Goal: Task Accomplishment & Management: Use online tool/utility

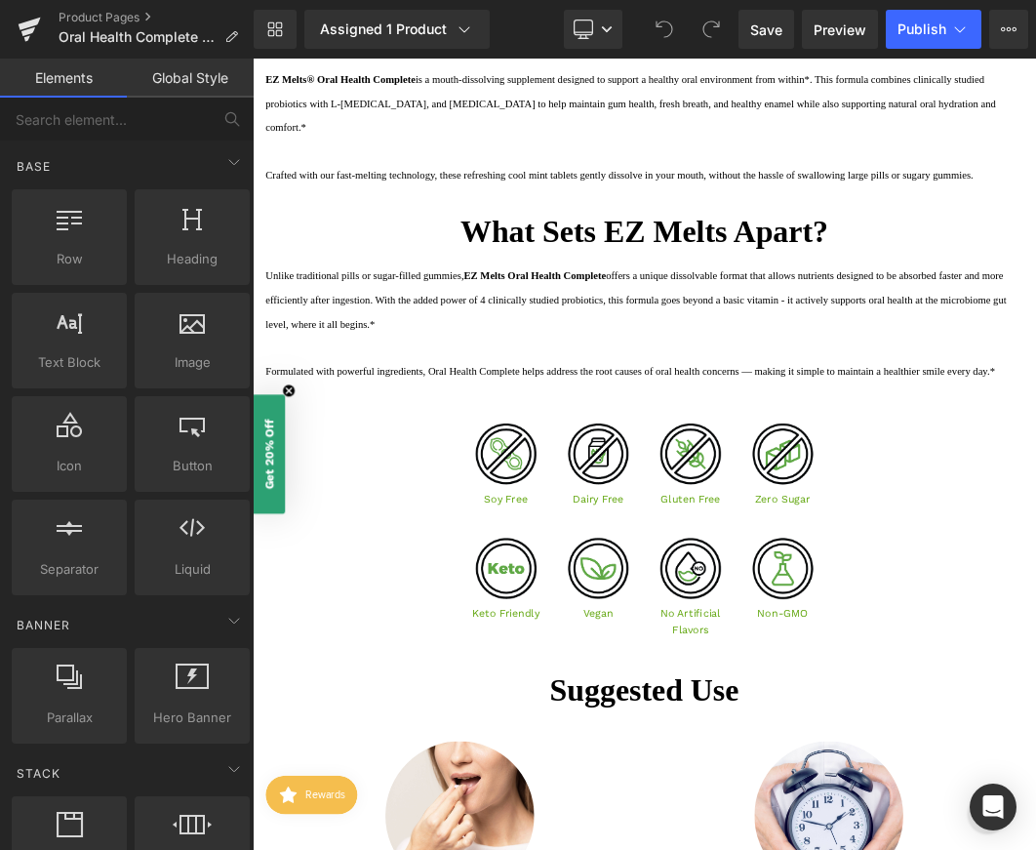
scroll to position [2217, 0]
click at [304, 556] on icon "Close teaser" at bounding box center [307, 559] width 8 height 8
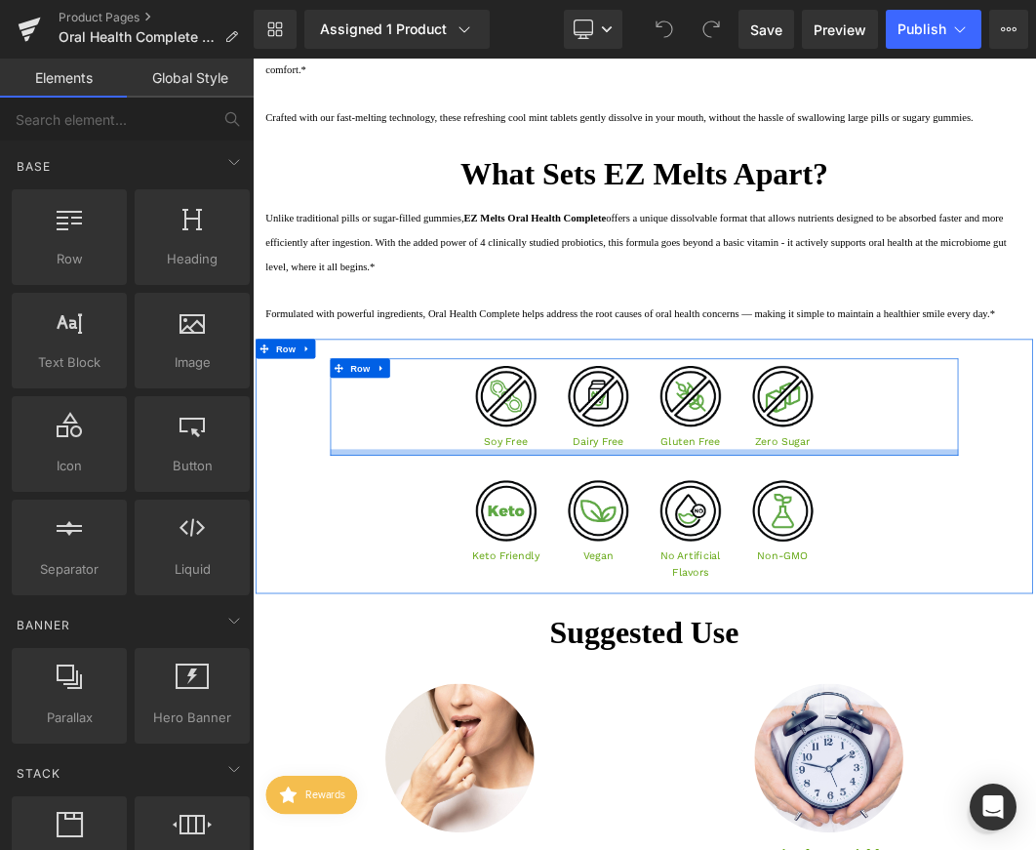
scroll to position [2311, 0]
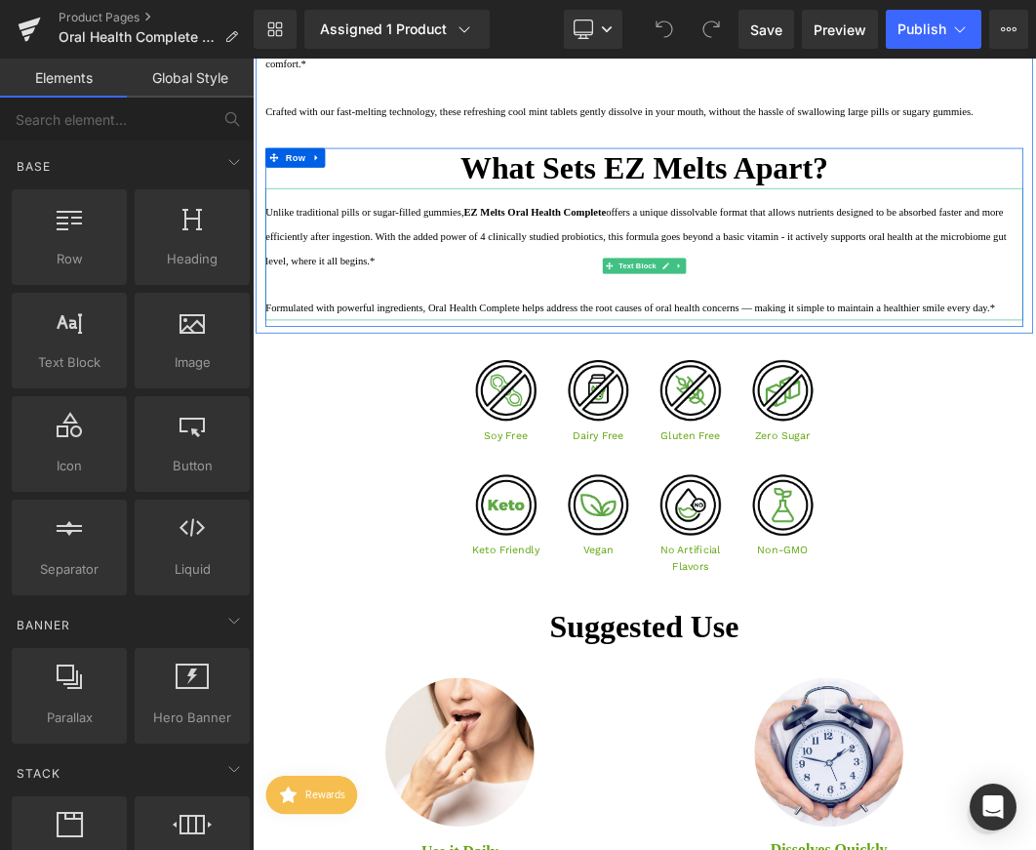
click at [341, 406] on div "Unlike traditional pills or sugar-filled gummies, EZ Melts Oral Health Complete…" at bounding box center [842, 353] width 1141 height 199
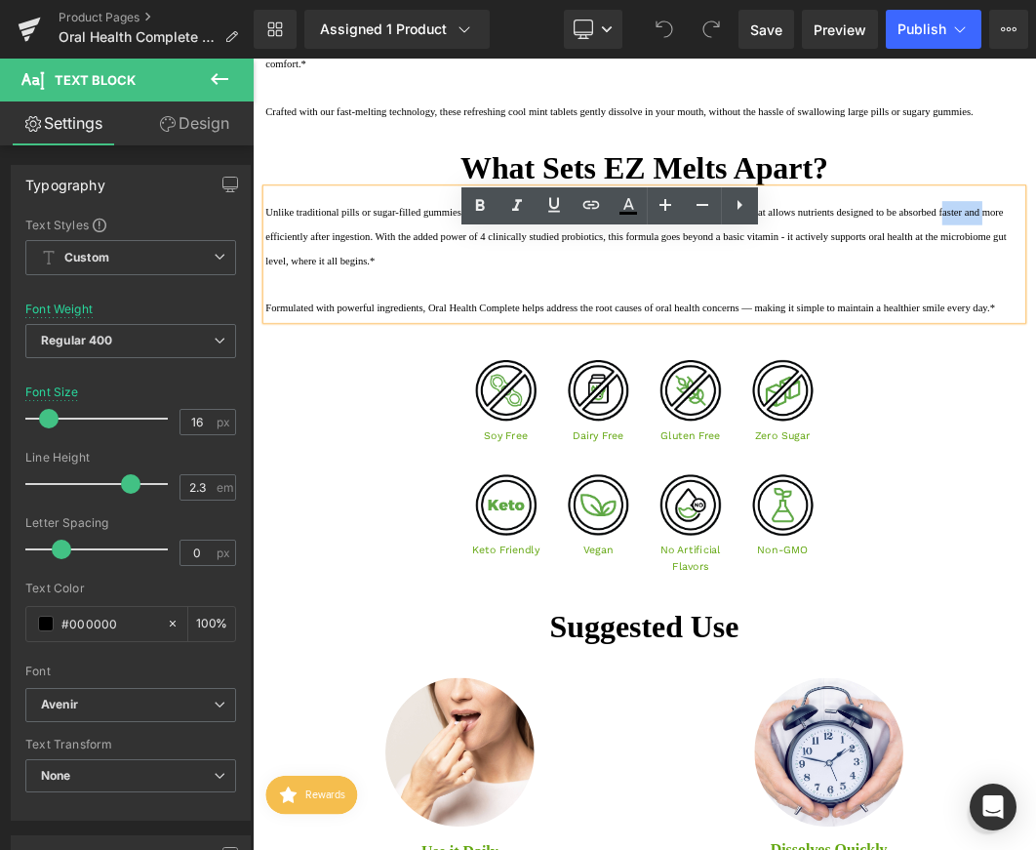
drag, startPoint x: 340, startPoint y: 404, endPoint x: 271, endPoint y: 401, distance: 69.3
click at [272, 401] on div "Unlike traditional pills or sugar-filled gummies, EZ Melts Oral Health Complete…" at bounding box center [842, 353] width 1141 height 199
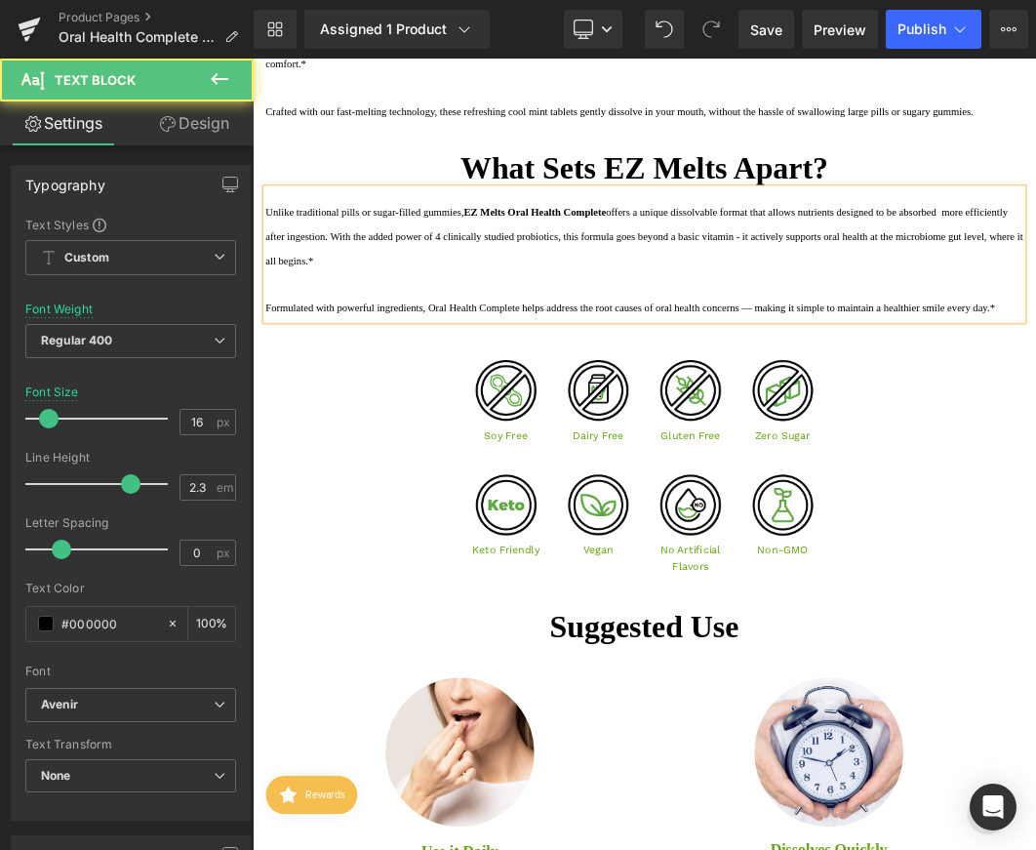
click at [493, 417] on div "Unlike traditional pills or sugar-filled gummies, EZ Melts Oral Health Complete…" at bounding box center [842, 353] width 1141 height 199
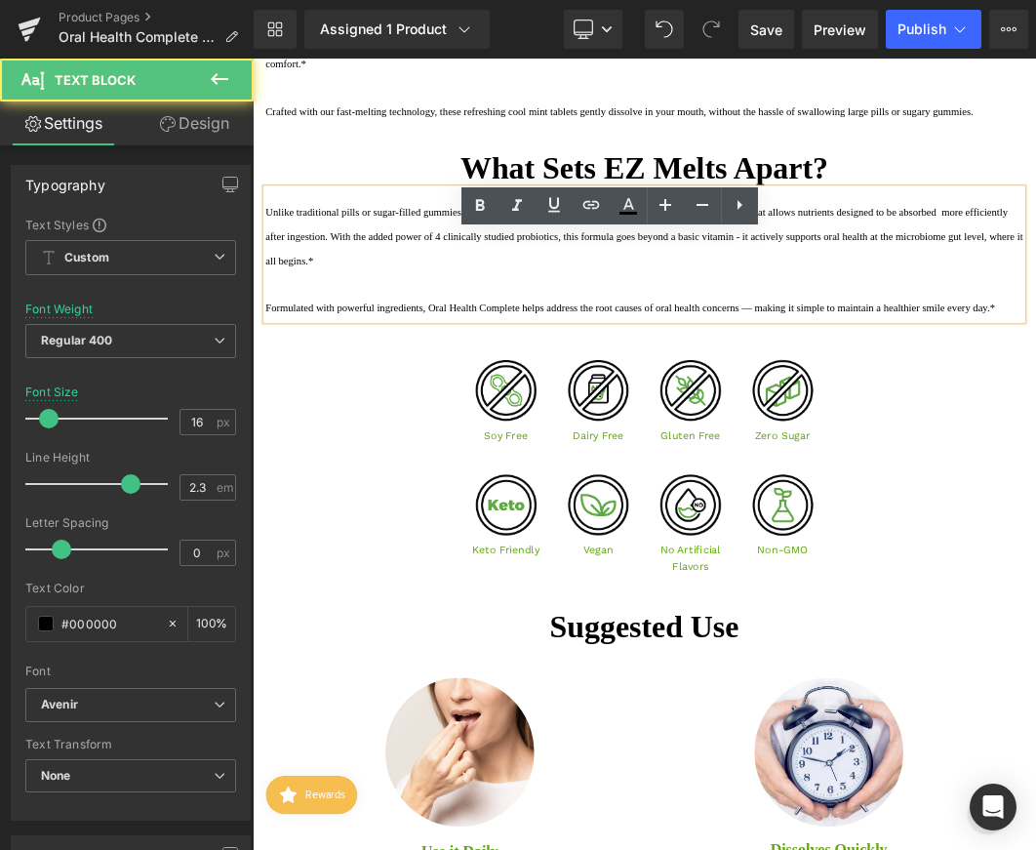
click at [420, 417] on div at bounding box center [842, 398] width 1141 height 36
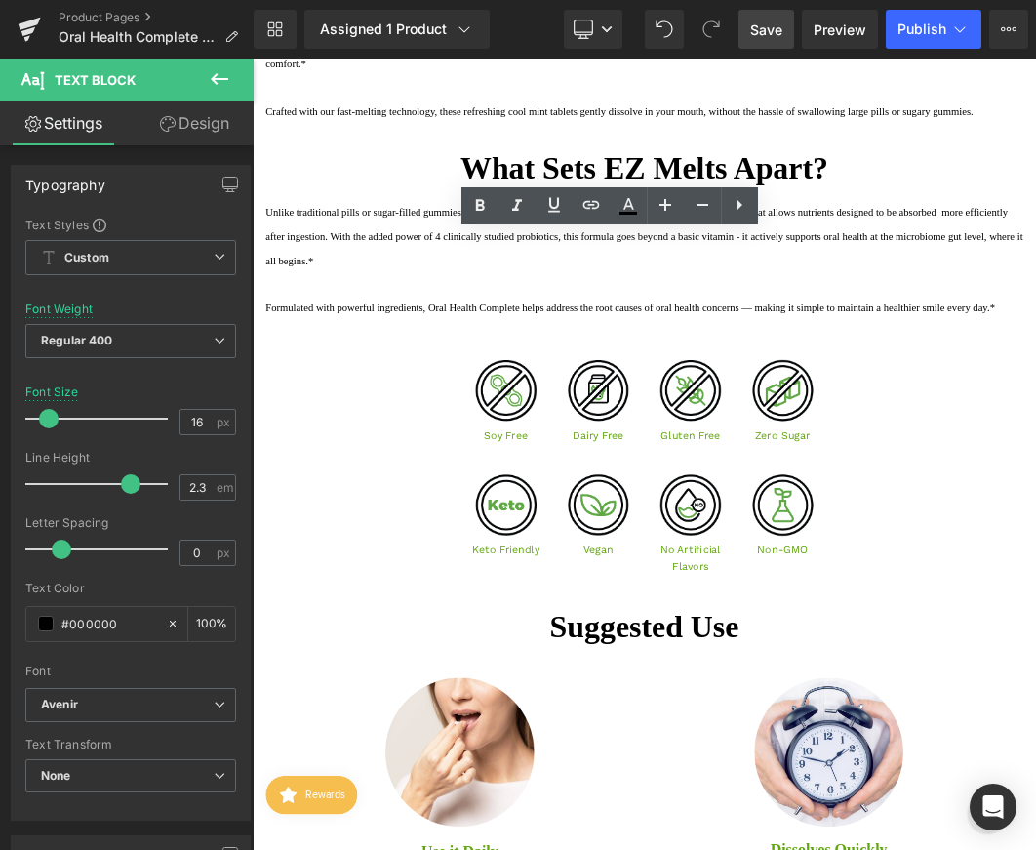
click at [768, 35] on span "Save" at bounding box center [766, 30] width 32 height 20
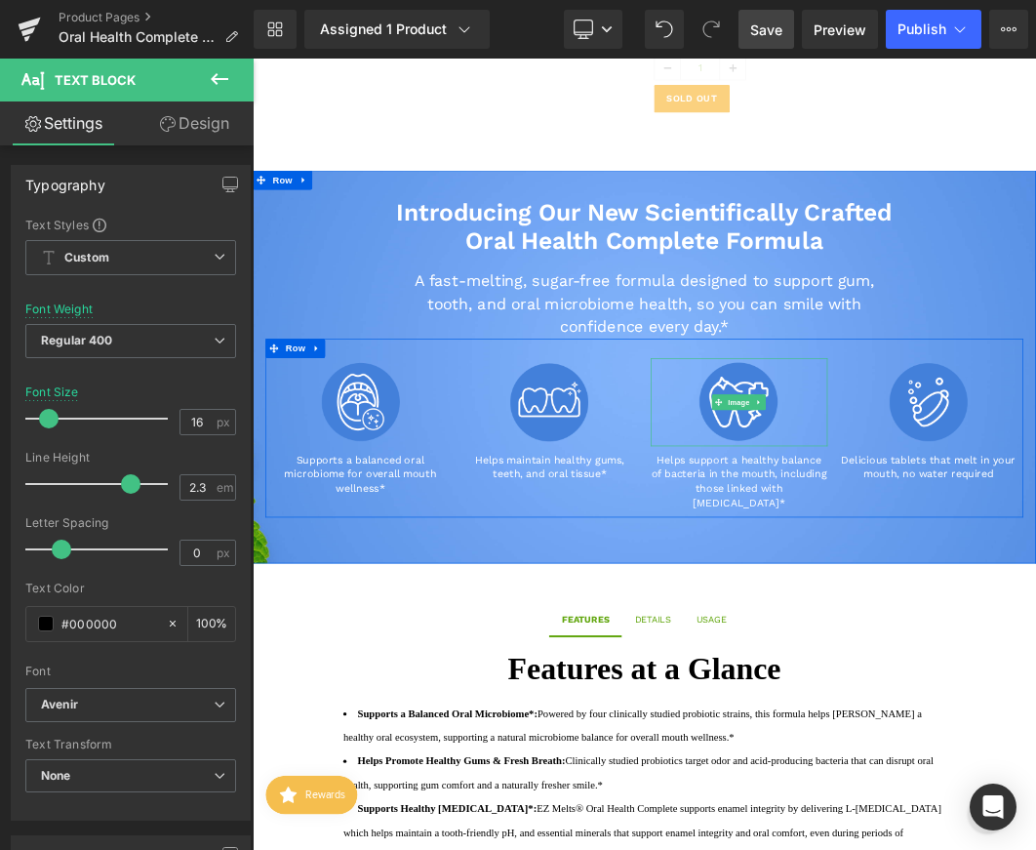
scroll to position [0, 0]
